Goal: Task Accomplishment & Management: Complete application form

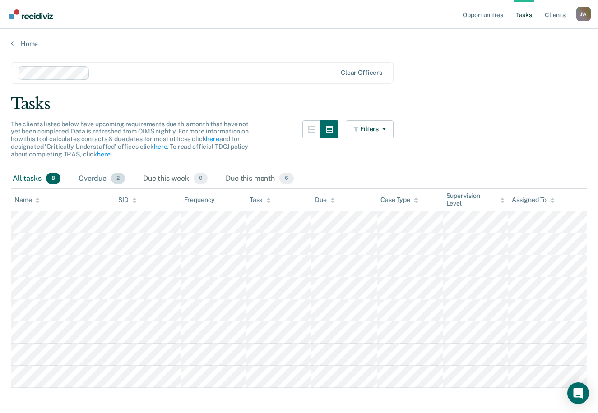
click at [98, 178] on div "Overdue 2" at bounding box center [102, 179] width 50 height 20
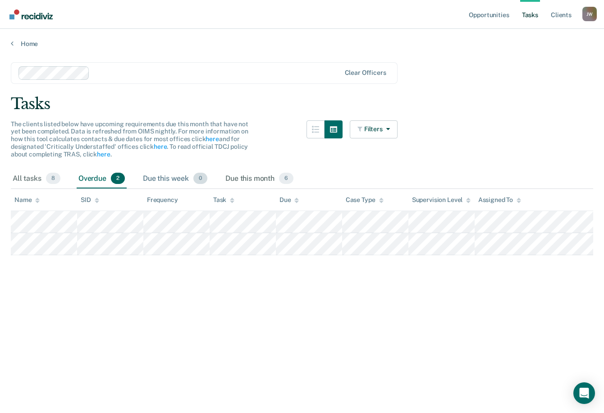
click at [164, 179] on div "Due this week 0" at bounding box center [175, 179] width 68 height 20
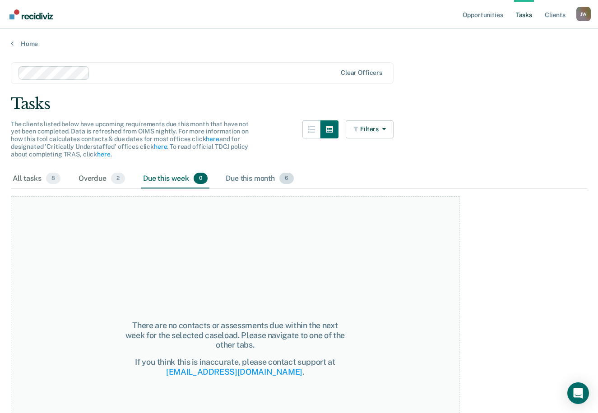
click at [236, 175] on div "Due this month 6" at bounding box center [260, 179] width 72 height 20
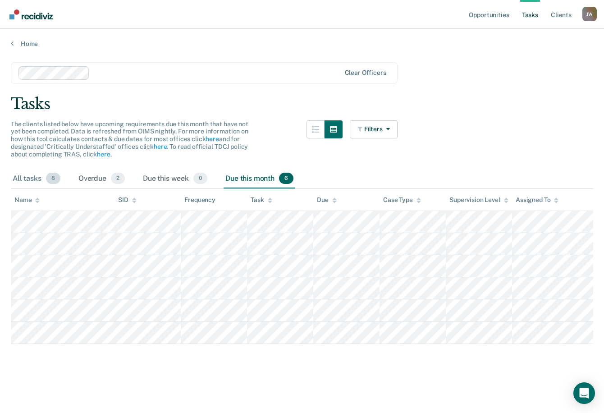
click at [23, 174] on div "All tasks 8" at bounding box center [36, 179] width 51 height 20
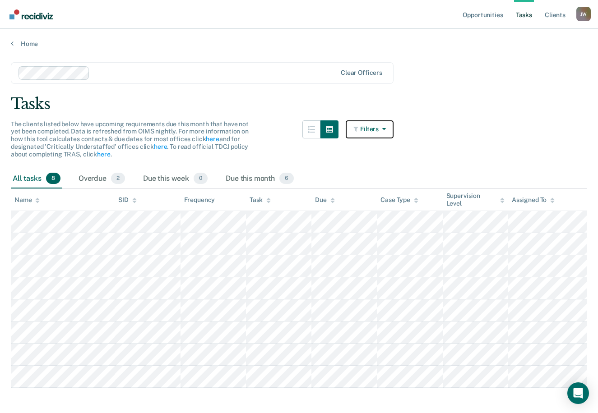
click at [385, 124] on button "Filters" at bounding box center [369, 129] width 48 height 18
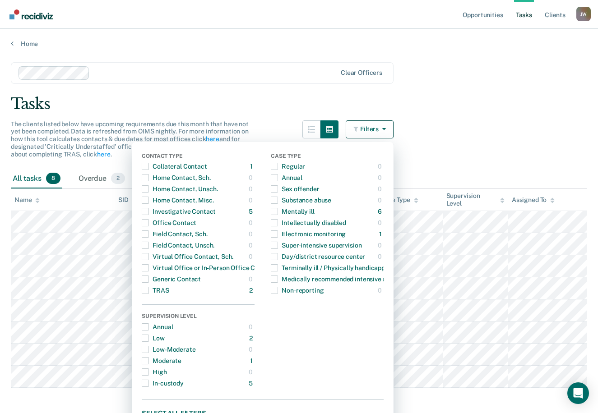
click at [385, 124] on button "Filters" at bounding box center [369, 129] width 48 height 18
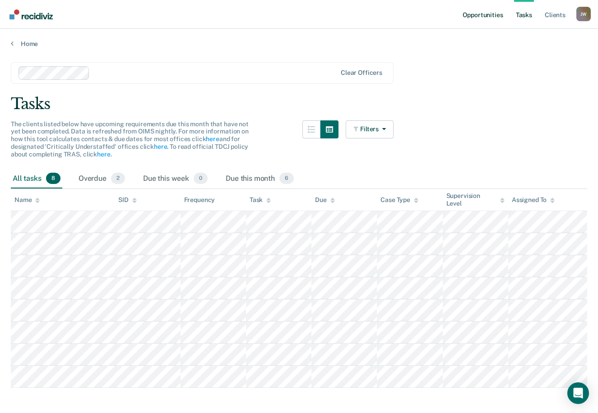
click at [482, 11] on link "Opportunities" at bounding box center [482, 14] width 44 height 29
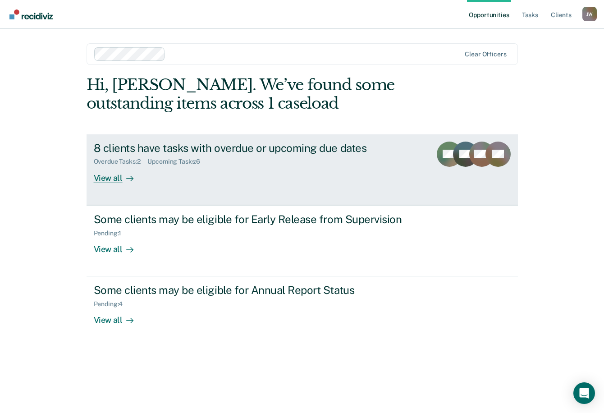
click at [235, 183] on link "8 clients have tasks with overdue or upcoming due dates Overdue Tasks : 2 Upcom…" at bounding box center [303, 169] width 432 height 71
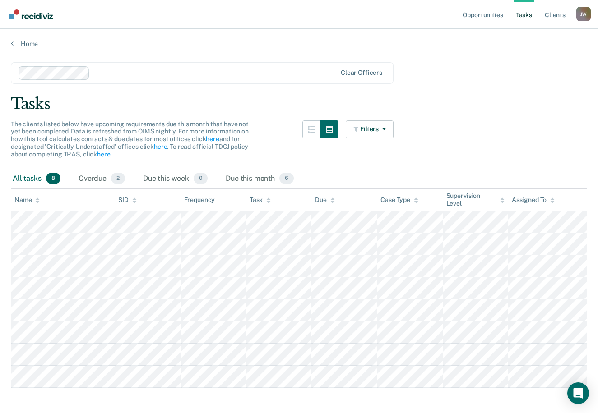
click at [7, 46] on div "Home" at bounding box center [299, 38] width 598 height 19
click at [16, 41] on link "Home" at bounding box center [299, 44] width 576 height 8
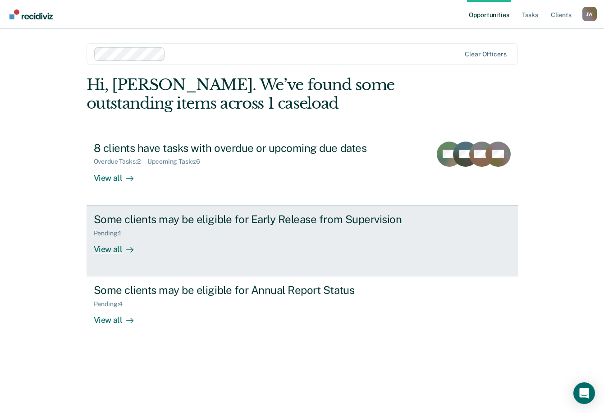
click at [210, 234] on div "Pending : 1" at bounding box center [252, 231] width 317 height 11
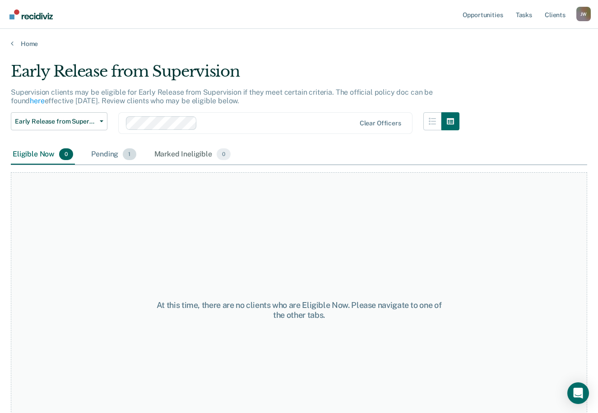
click at [112, 152] on div "Pending 1" at bounding box center [113, 155] width 48 height 20
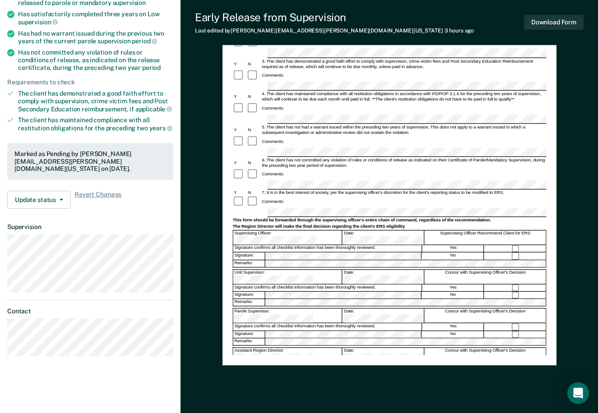
scroll to position [122, 0]
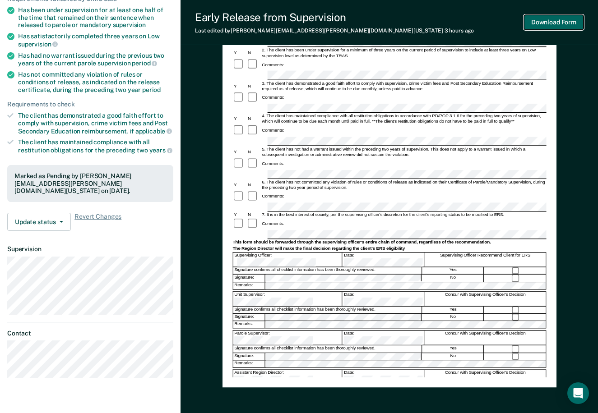
click at [540, 23] on button "Download Form" at bounding box center [554, 22] width 60 height 15
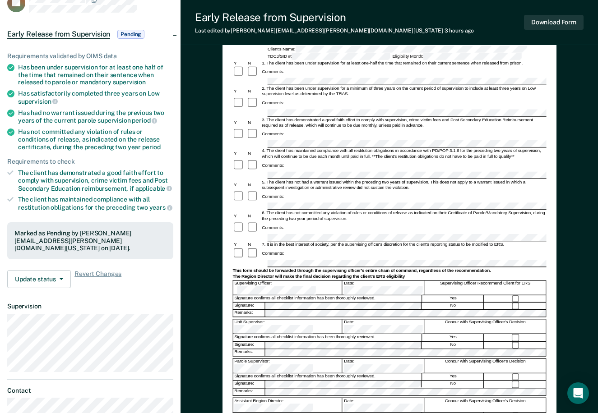
scroll to position [0, 0]
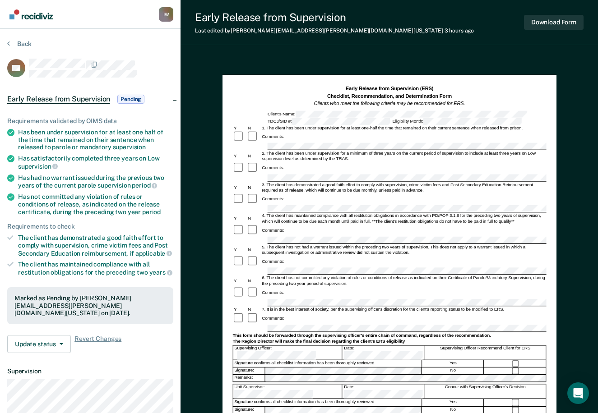
click at [3, 48] on section "Back BC Early Release from Supervision Pending Requirements validated by OIMS d…" at bounding box center [90, 274] width 180 height 490
click at [5, 44] on section "Back BC Early Release from Supervision Pending Requirements validated by OIMS d…" at bounding box center [90, 274] width 180 height 490
click at [9, 44] on icon at bounding box center [8, 43] width 3 height 7
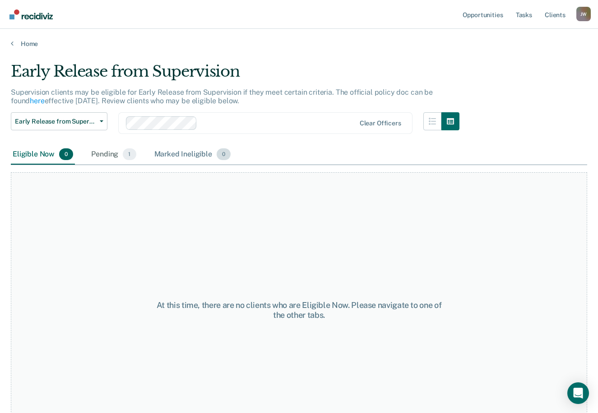
click at [176, 156] on div "Marked Ineligible 0" at bounding box center [192, 155] width 80 height 20
click at [103, 153] on div "Pending 1" at bounding box center [113, 155] width 48 height 20
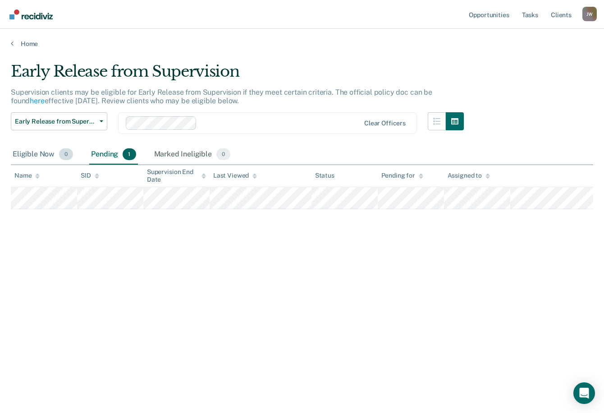
click at [29, 154] on div "Eligible Now 0" at bounding box center [43, 155] width 64 height 20
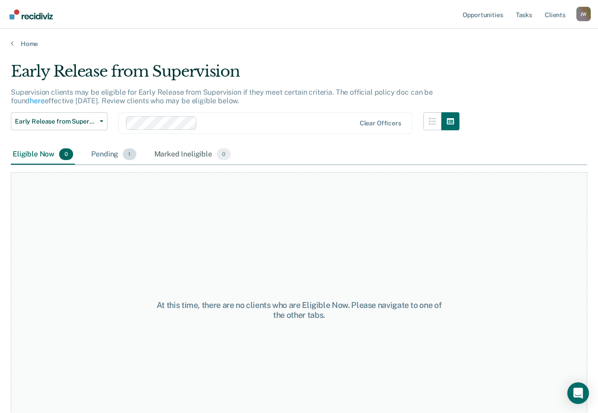
click at [105, 156] on div "Pending 1" at bounding box center [113, 155] width 48 height 20
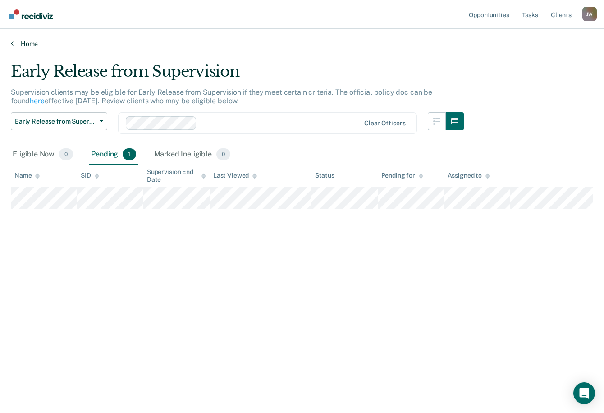
click at [12, 45] on icon at bounding box center [12, 43] width 3 height 7
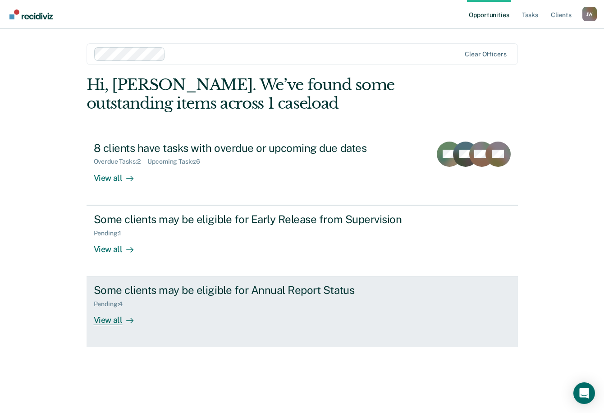
click at [137, 320] on div "View all" at bounding box center [119, 317] width 51 height 18
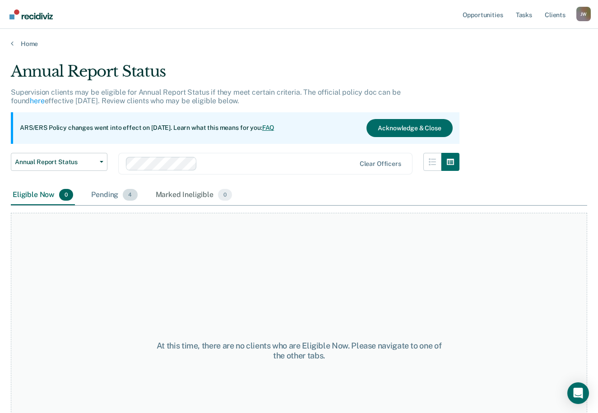
click at [118, 198] on div "Pending 4" at bounding box center [114, 195] width 50 height 20
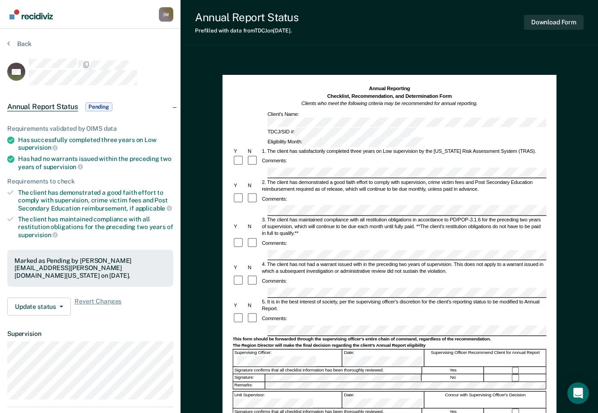
click at [66, 20] on nav "[PERSON_NAME] [PERSON_NAME] Profile How it works Log Out" at bounding box center [90, 14] width 180 height 29
click at [58, 21] on nav "[PERSON_NAME] [PERSON_NAME] Profile How it works Log Out" at bounding box center [90, 14] width 180 height 29
click at [56, 40] on div "Back" at bounding box center [90, 49] width 166 height 19
click at [61, 35] on section "Back KH Annual Report Status Pending Requirements validated by OIMS data Has su…" at bounding box center [90, 255] width 180 height 452
click at [261, 298] on form "Annual Reporting Checklist, Recommendation, and Determination Form Clients who …" at bounding box center [388, 324] width 313 height 478
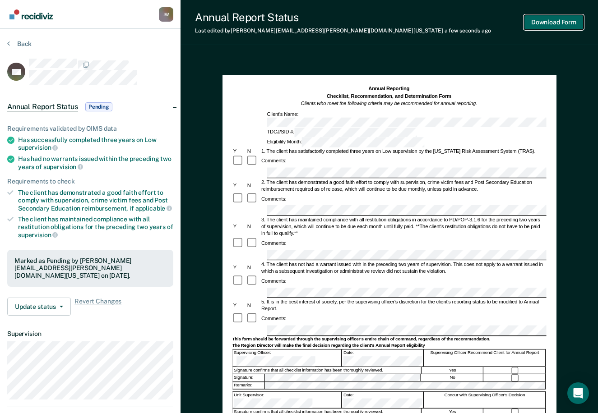
click at [535, 15] on button "Download Form" at bounding box center [554, 22] width 60 height 15
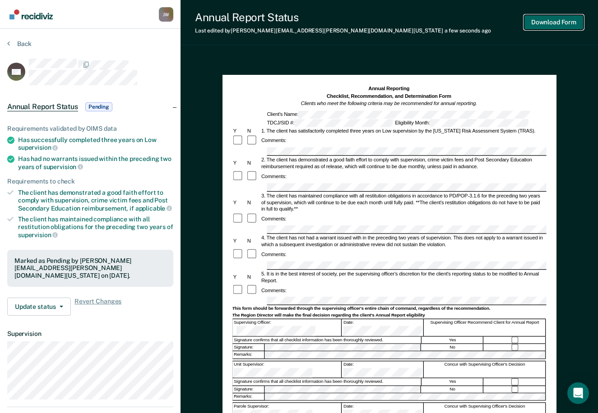
click at [556, 20] on button "Download Form" at bounding box center [554, 22] width 60 height 15
